Goal: Check status: Check status

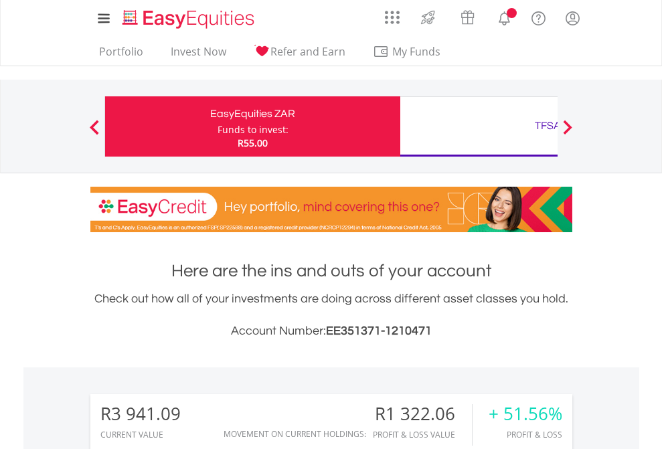
scroll to position [128, 210]
click at [217, 126] on div "Funds to invest:" at bounding box center [252, 129] width 71 height 13
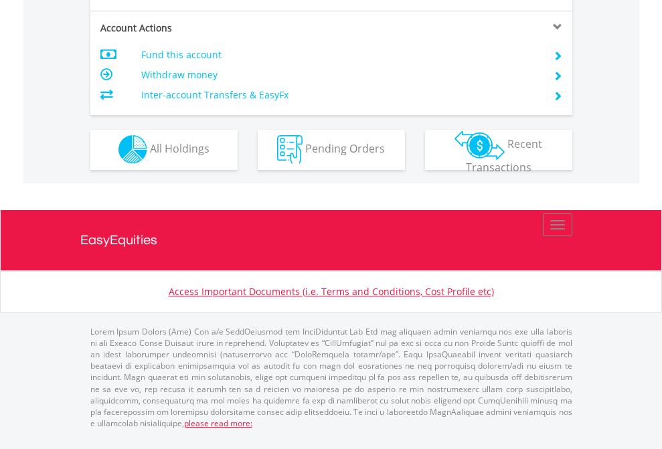
scroll to position [1141, 0]
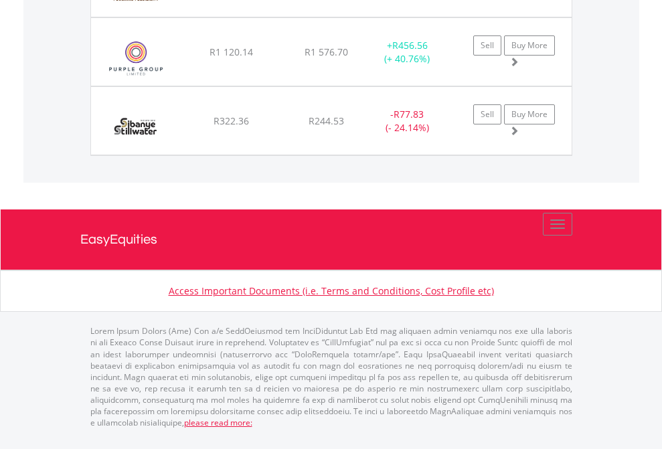
scroll to position [128, 210]
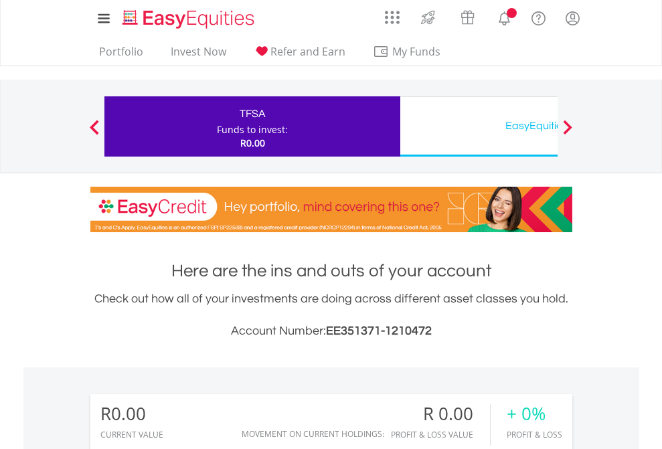
scroll to position [128, 210]
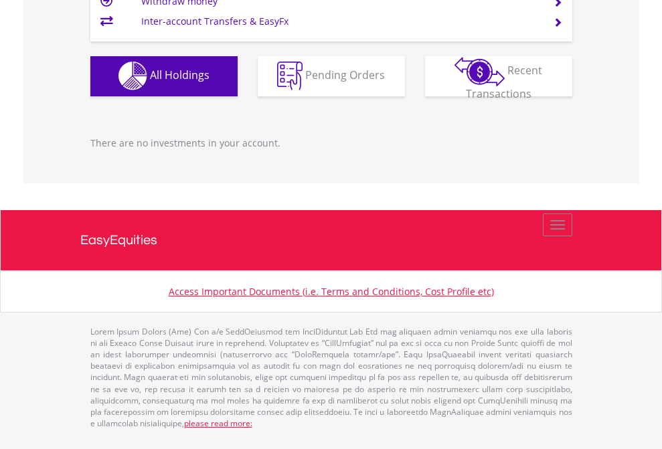
scroll to position [1325, 0]
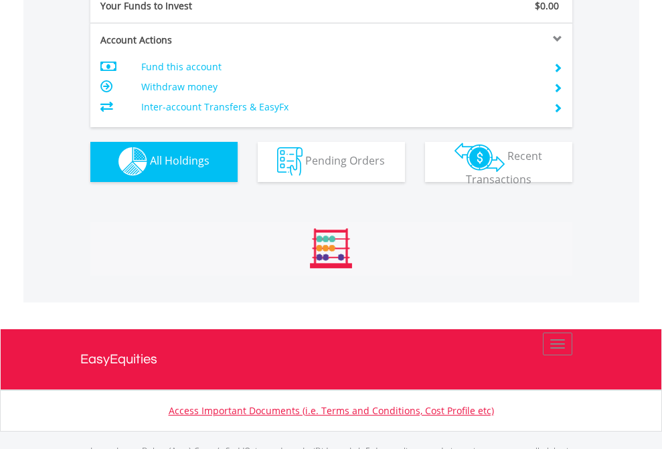
scroll to position [1325, 0]
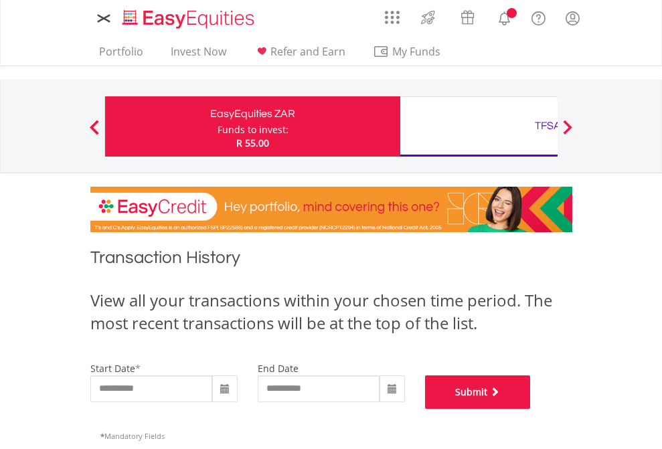
click at [530, 409] on button "Submit" at bounding box center [478, 391] width 106 height 33
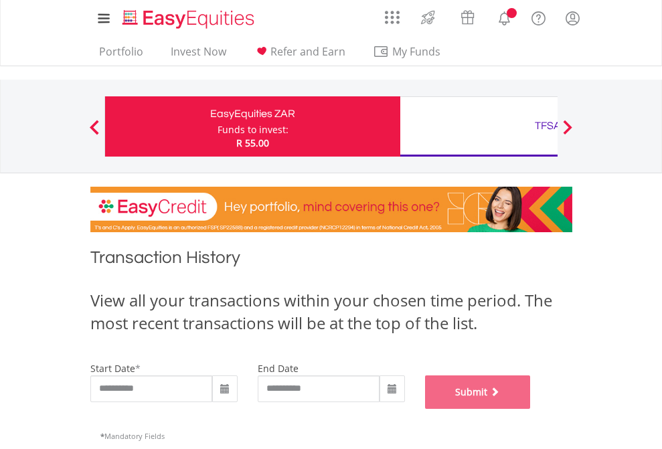
scroll to position [543, 0]
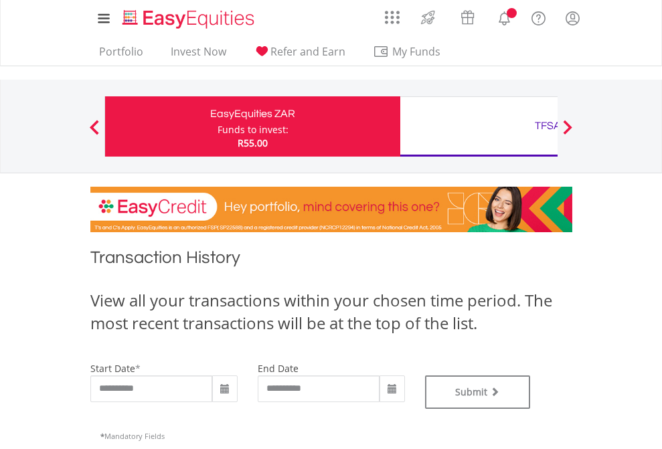
click at [478, 126] on div "TFSA" at bounding box center [547, 125] width 279 height 19
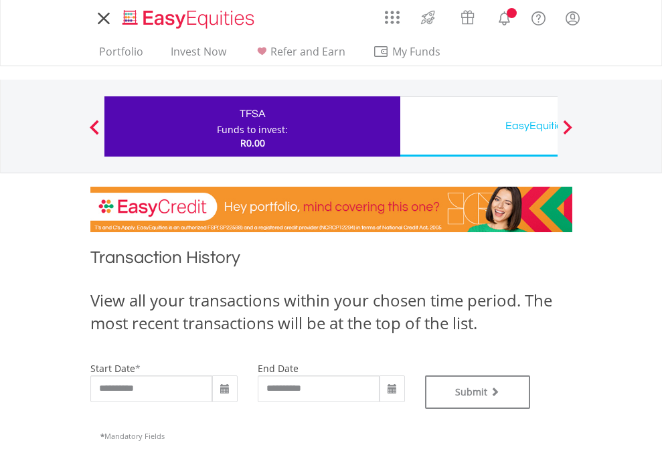
type input "**********"
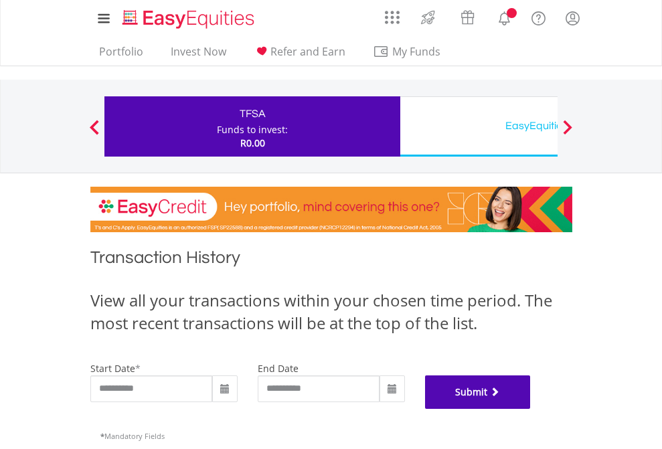
click at [530, 409] on button "Submit" at bounding box center [478, 391] width 106 height 33
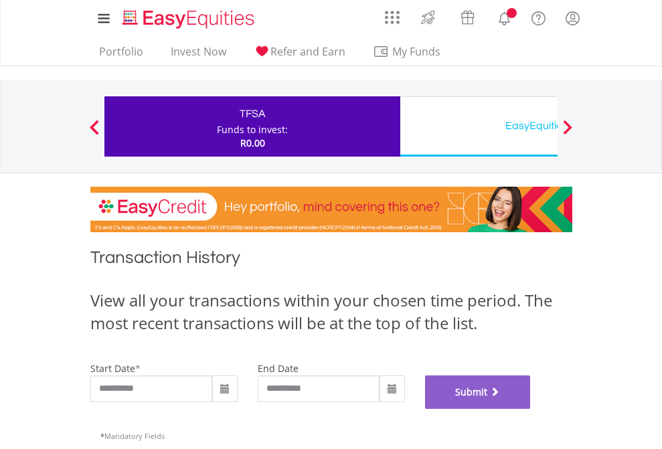
scroll to position [543, 0]
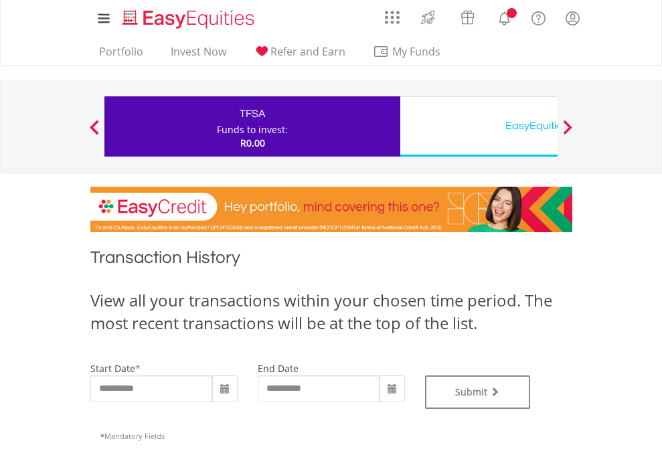
click at [478, 126] on div "EasyEquities USD" at bounding box center [547, 125] width 279 height 19
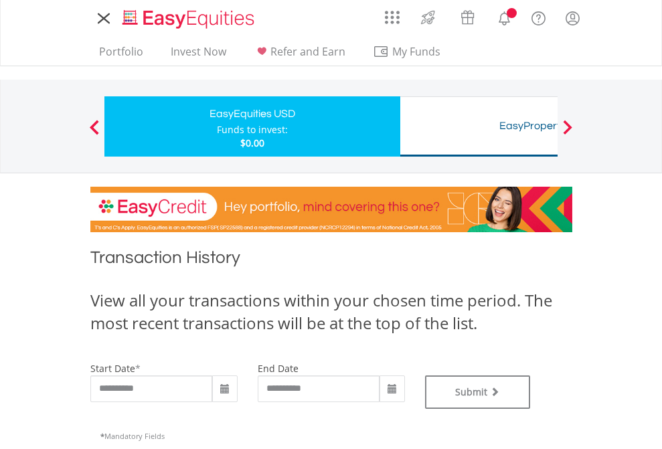
type input "**********"
